Goal: Book appointment/travel/reservation

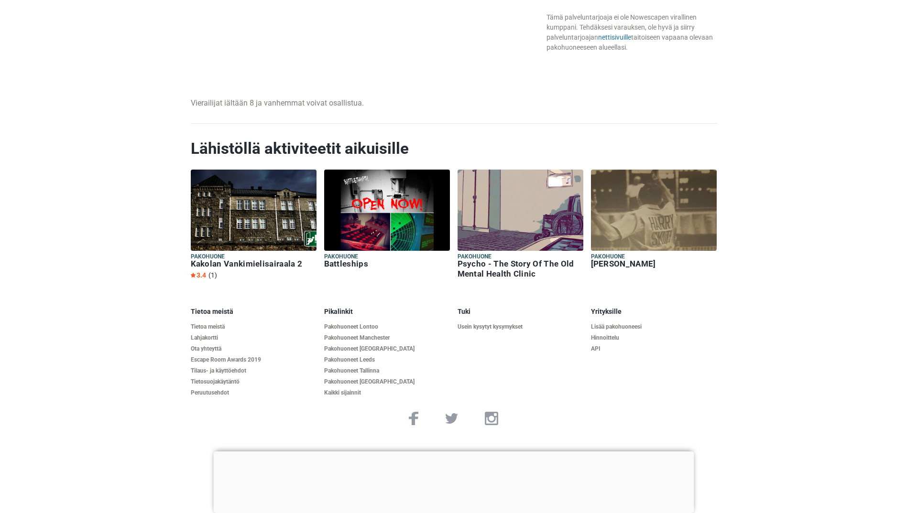
scroll to position [1175, 0]
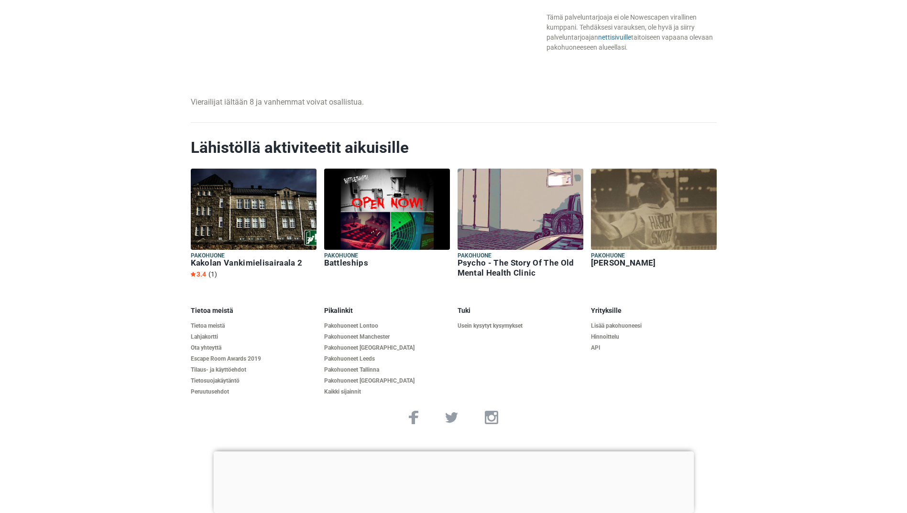
click at [453, 452] on div at bounding box center [453, 452] width 480 height 0
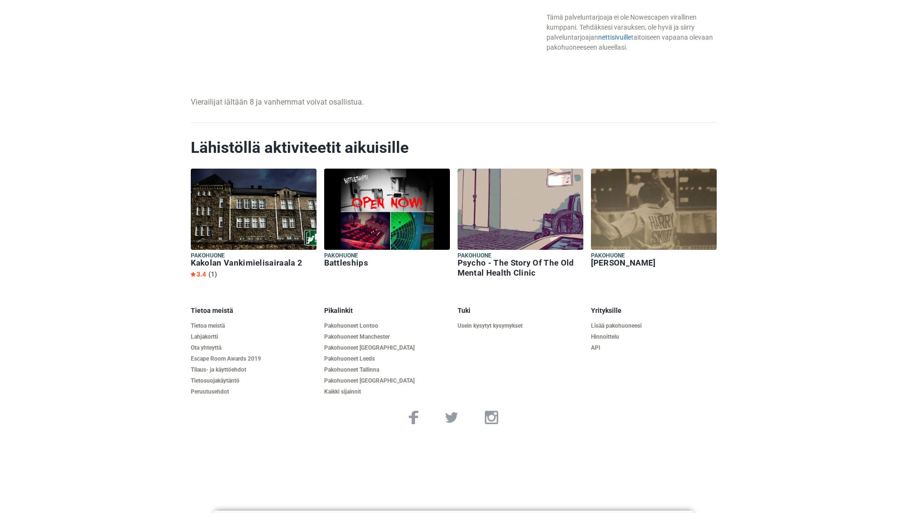
click at [276, 265] on h6 "Kakolan Vankimielisairaala 2" at bounding box center [254, 263] width 126 height 10
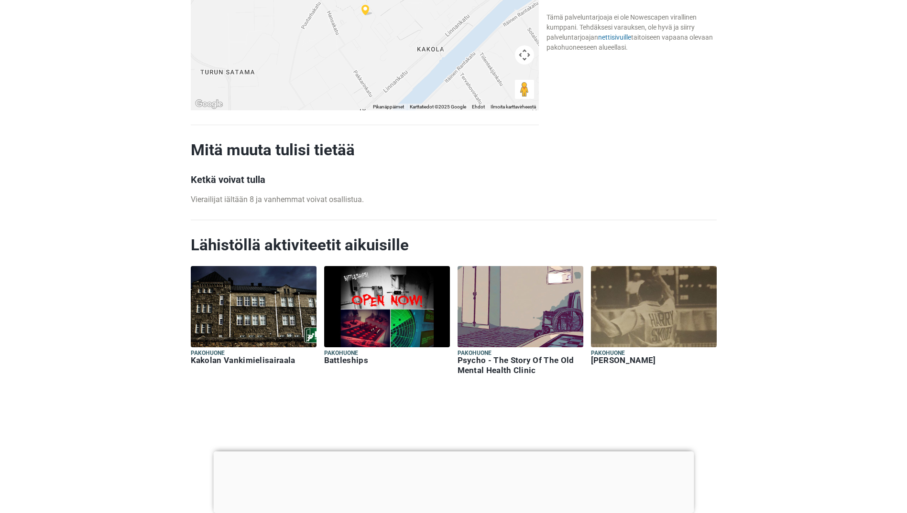
scroll to position [1147, 0]
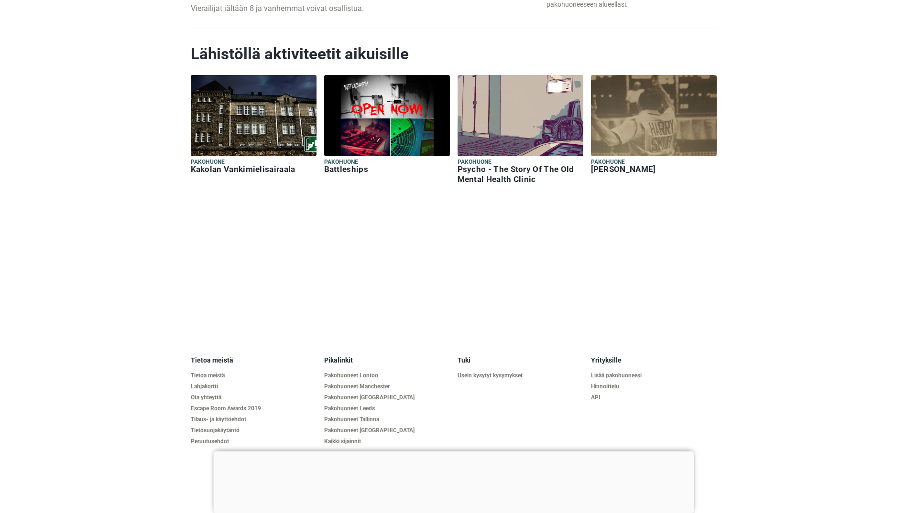
click at [333, 167] on h6 "Battleships" at bounding box center [387, 169] width 126 height 10
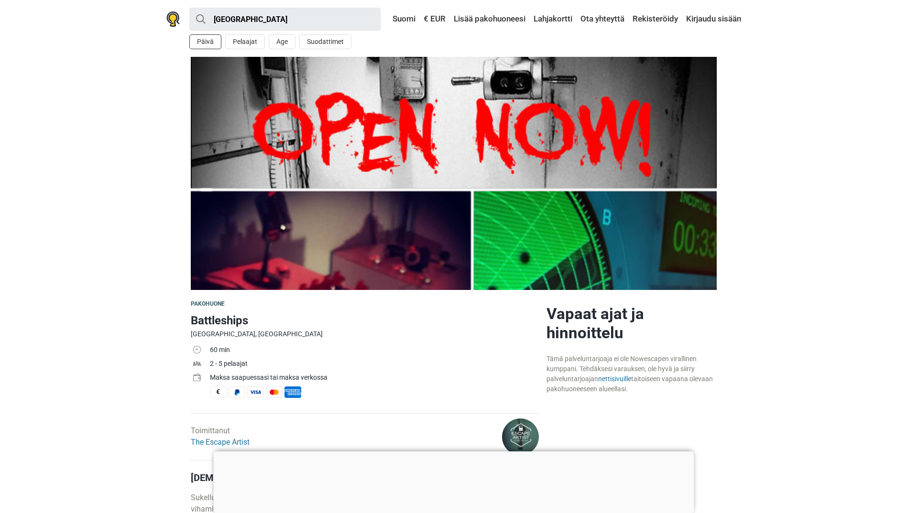
click at [208, 40] on button "Päivä" at bounding box center [205, 41] width 32 height 15
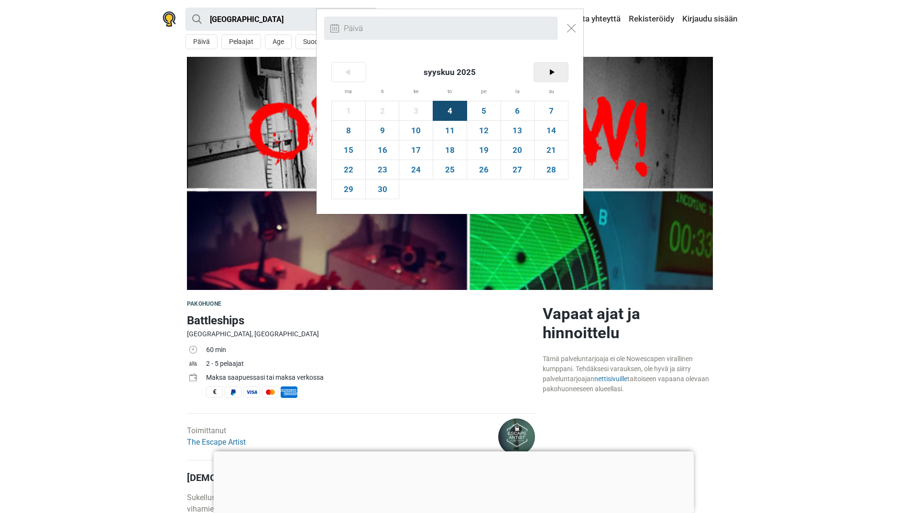
click at [556, 69] on span ">" at bounding box center [551, 72] width 34 height 19
click at [482, 132] on span "10" at bounding box center [483, 130] width 33 height 19
type input "10. lokakuu (pe)"
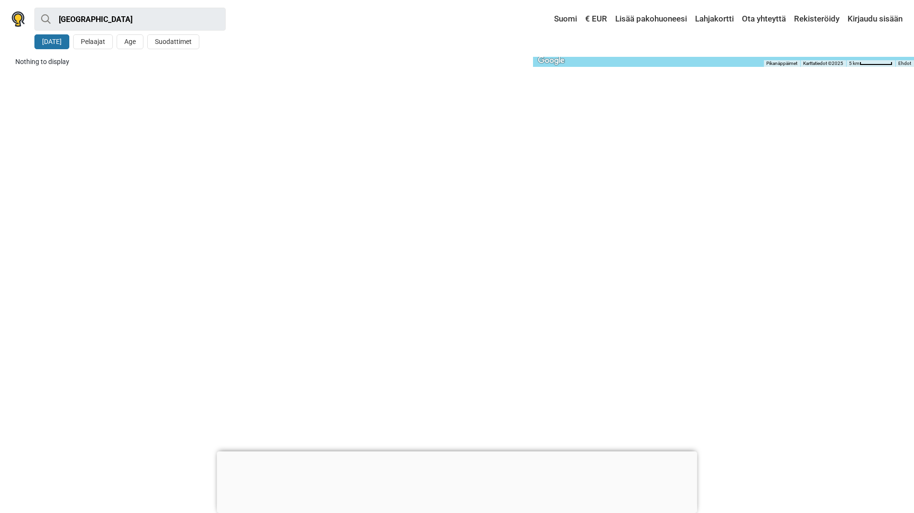
click at [454, 452] on div at bounding box center [457, 452] width 480 height 0
